Goal: Information Seeking & Learning: Learn about a topic

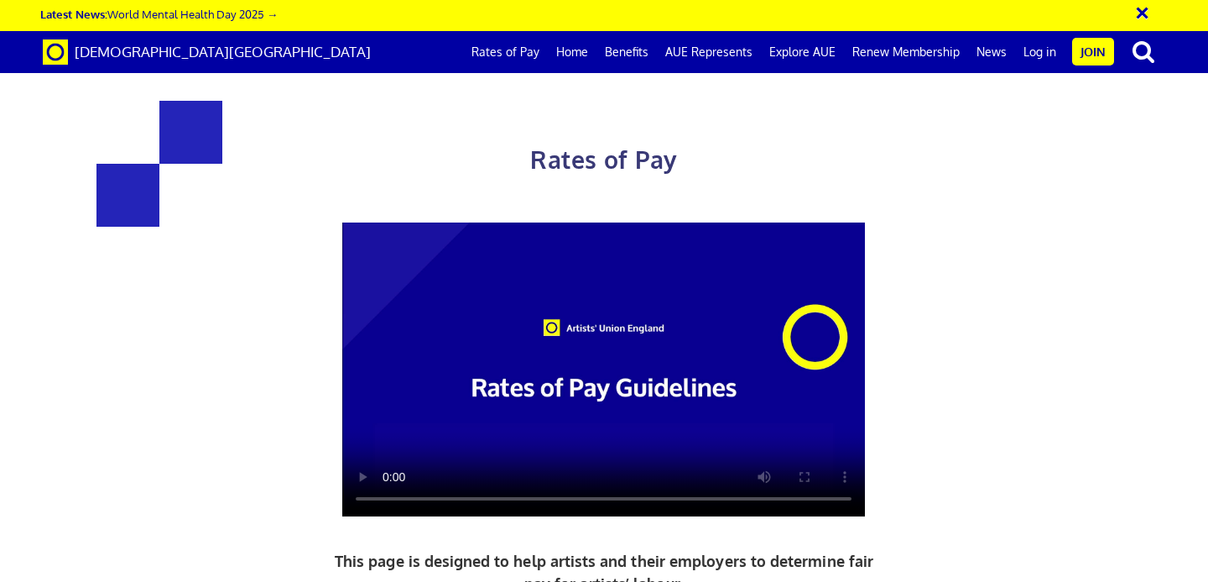
scroll to position [306, 0]
click at [293, 361] on div "Rates of Pay This page is designed to help artists and their employers to deter…" at bounding box center [604, 458] width 822 height 782
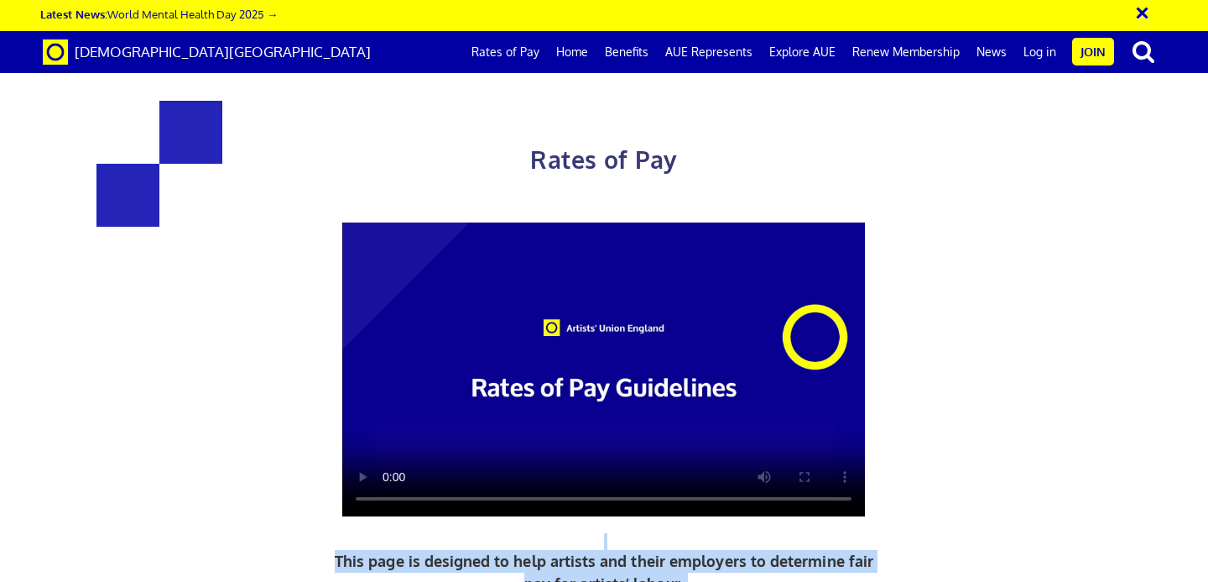
scroll to position [2012, 0]
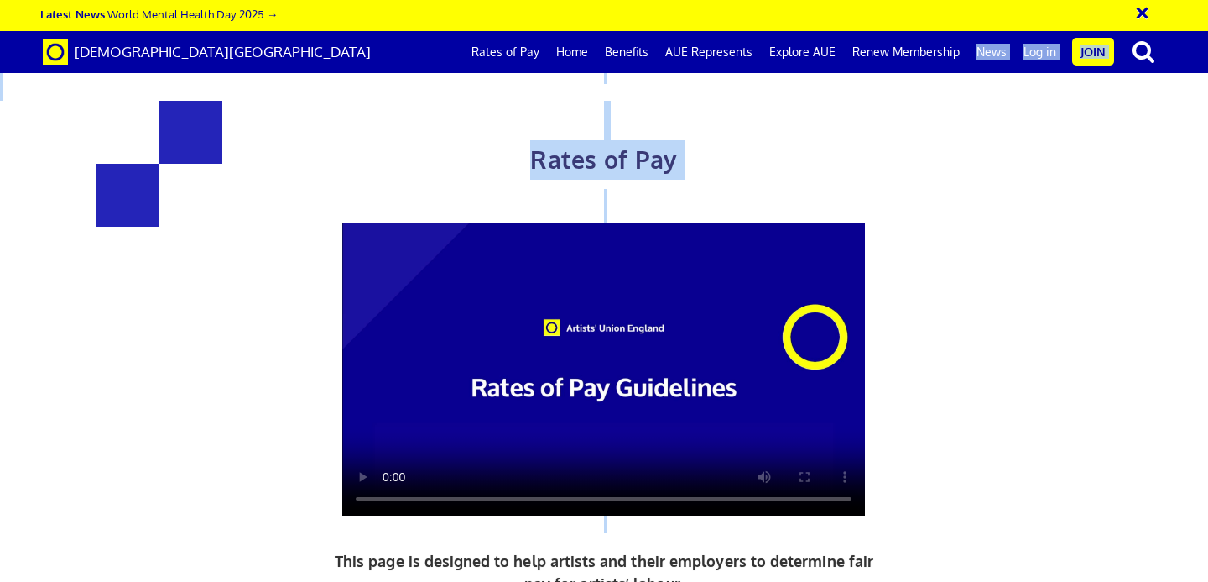
drag, startPoint x: 323, startPoint y: 237, endPoint x: 875, endPoint y: 83, distance: 573.3
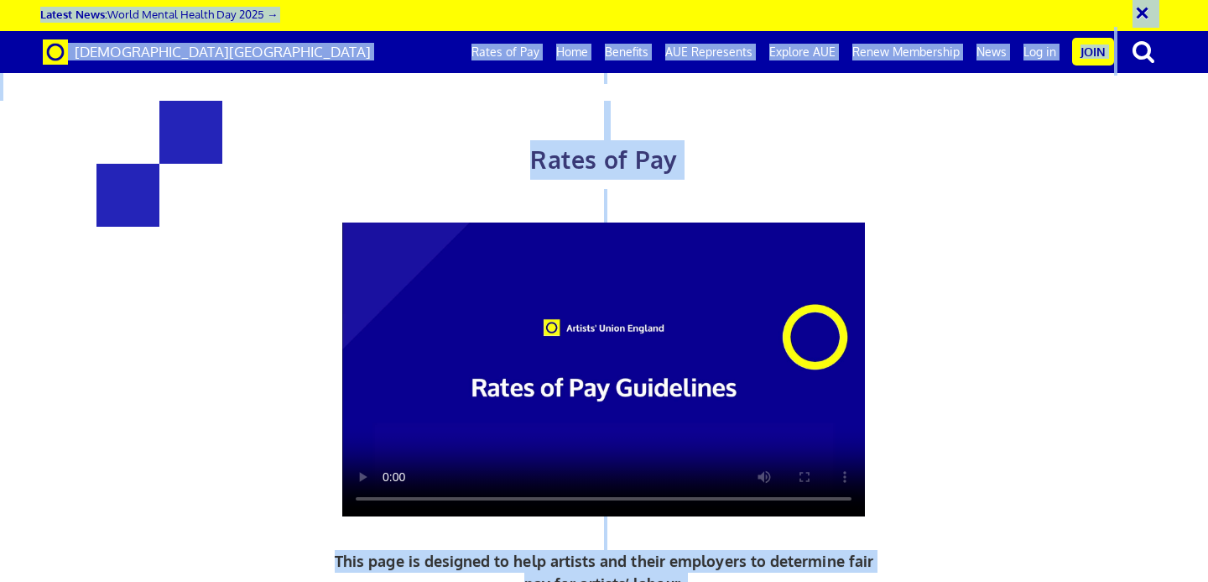
copy body "× Loremi Dolo: Sitam Consec Adipis Eli 4830 → Seddoei' Tempo Incidid Utlab et D…"
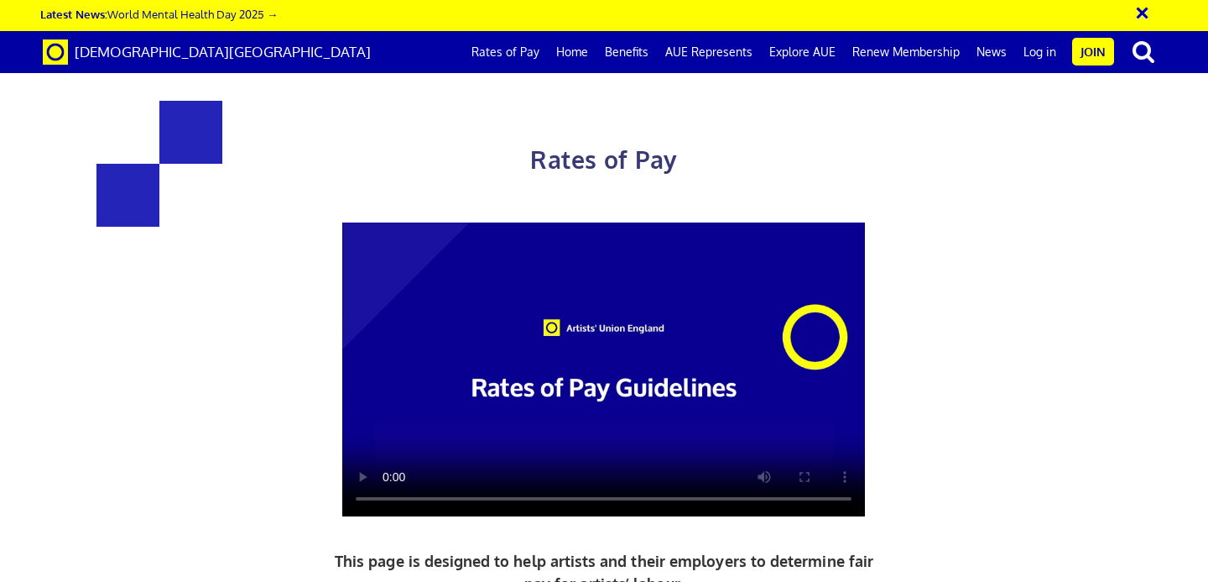
scroll to position [2835, 0]
